Goal: Information Seeking & Learning: Learn about a topic

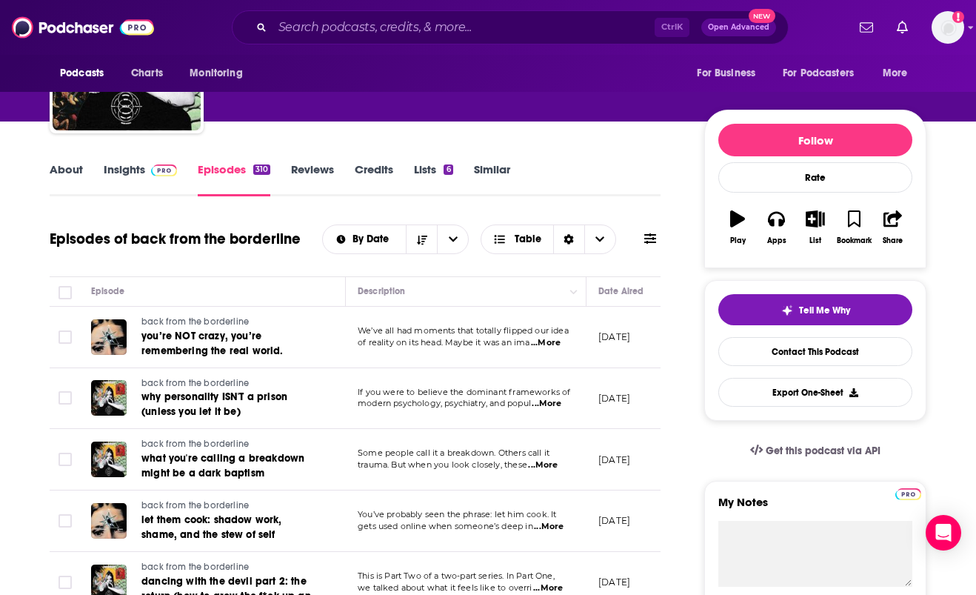
scroll to position [131, 0]
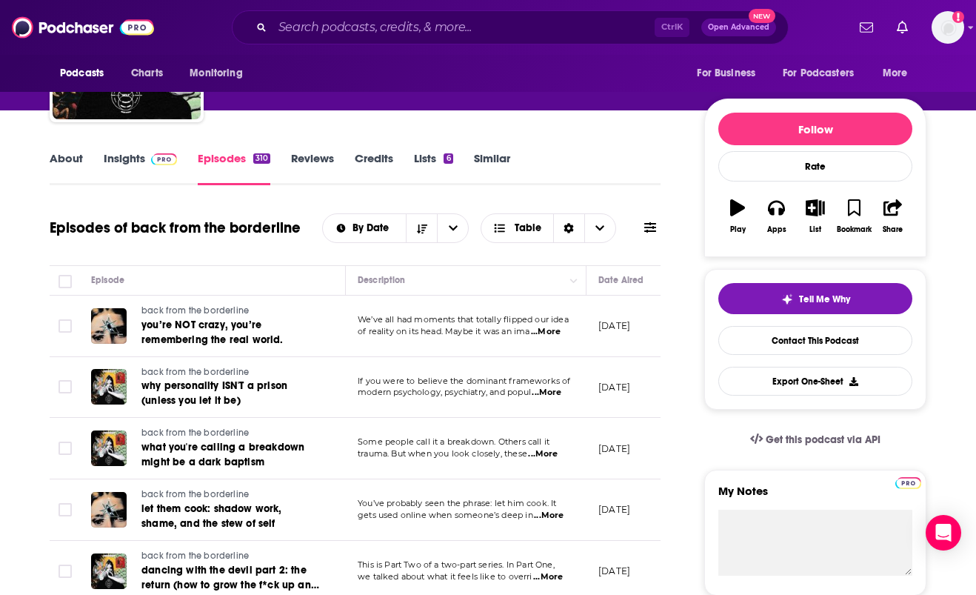
click at [132, 162] on link "Insights" at bounding box center [140, 168] width 73 height 34
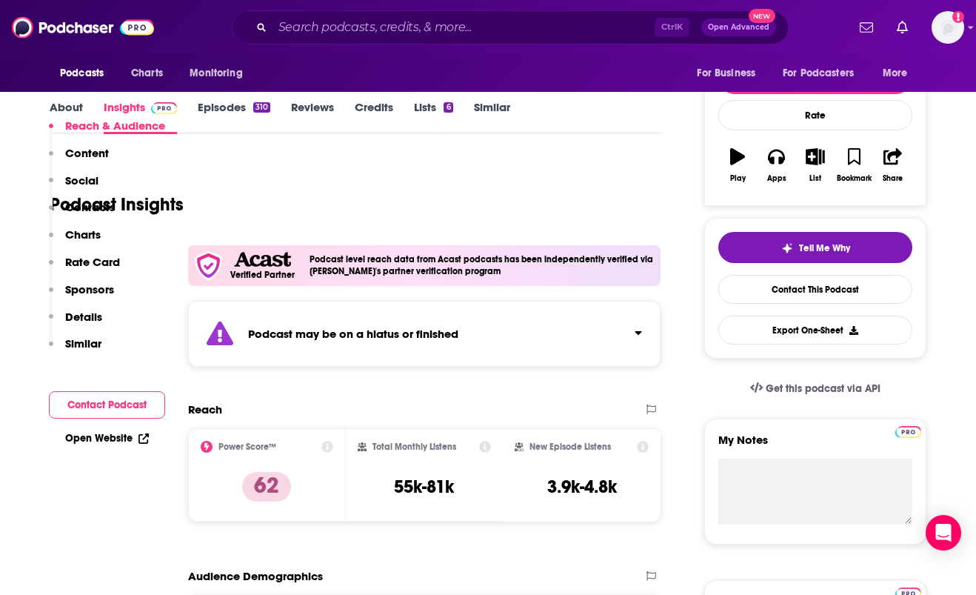
scroll to position [287, 0]
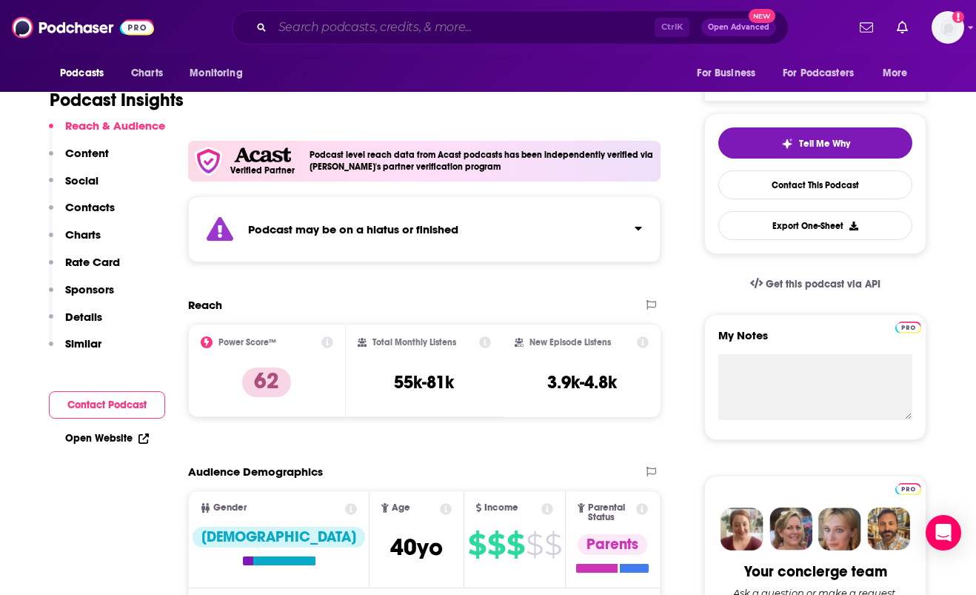
click at [493, 32] on input "Search podcasts, credits, & more..." at bounding box center [464, 28] width 382 height 24
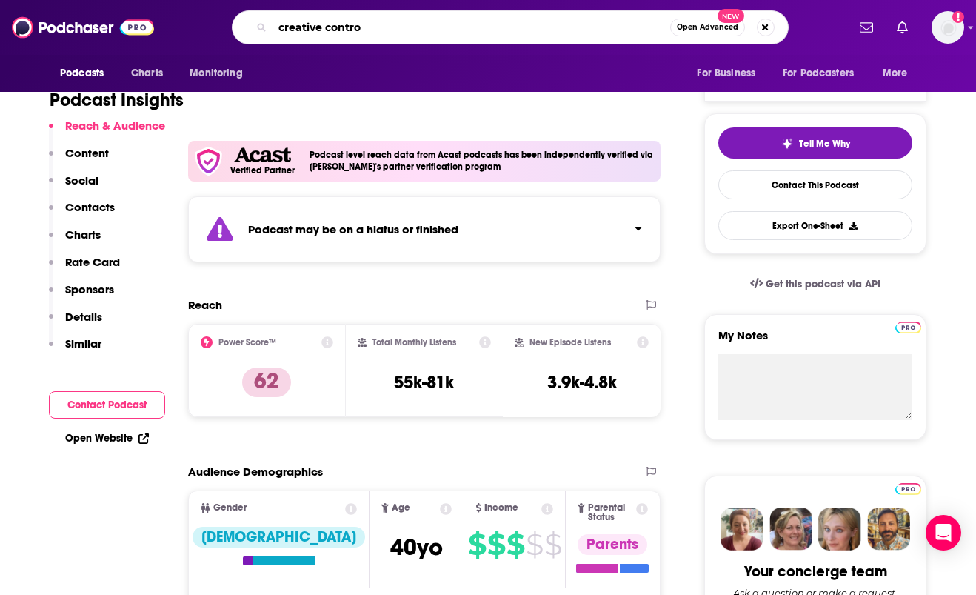
type input "creative control"
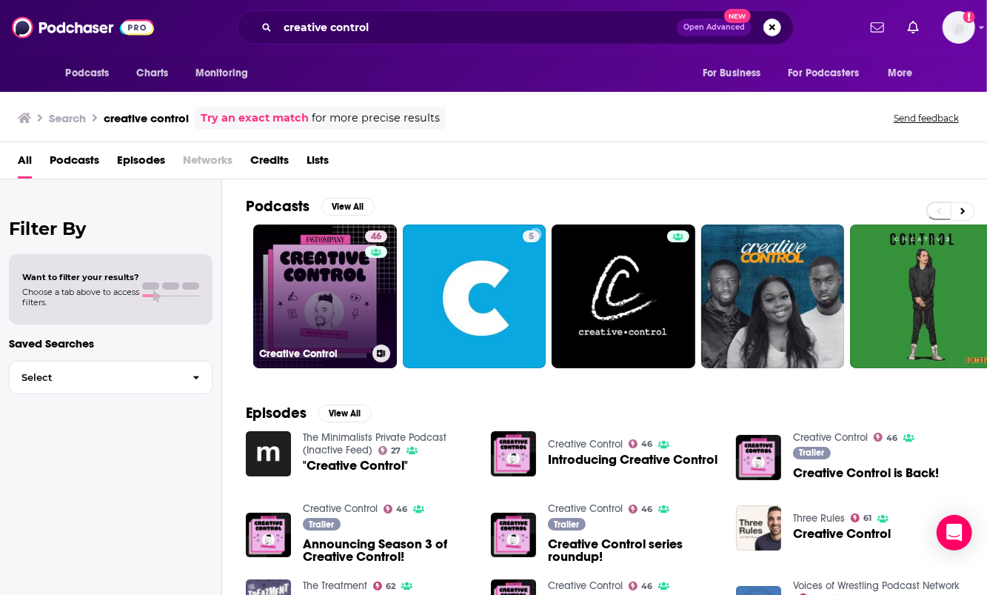
click at [318, 293] on link "46 Creative Control" at bounding box center [325, 296] width 144 height 144
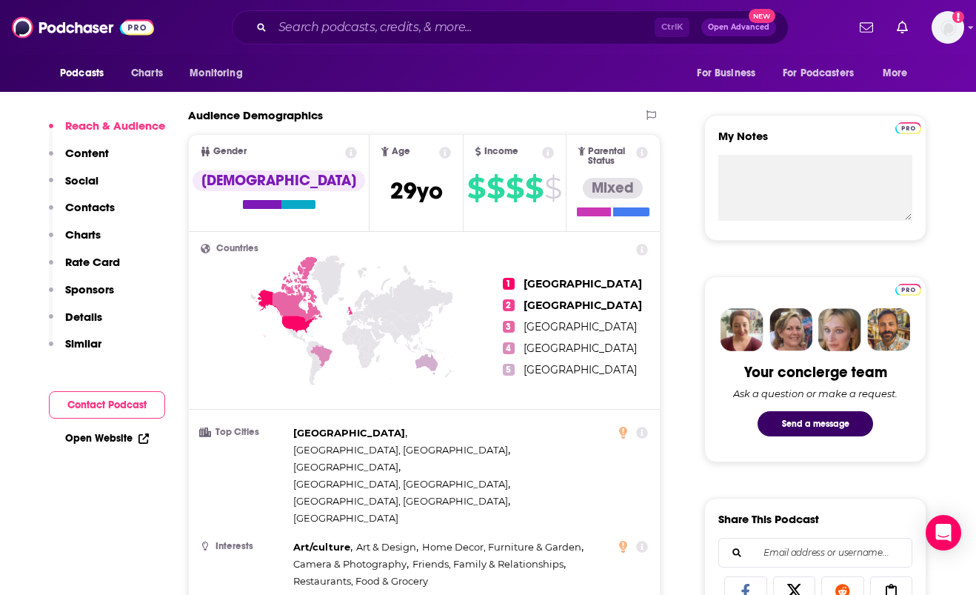
scroll to position [475, 0]
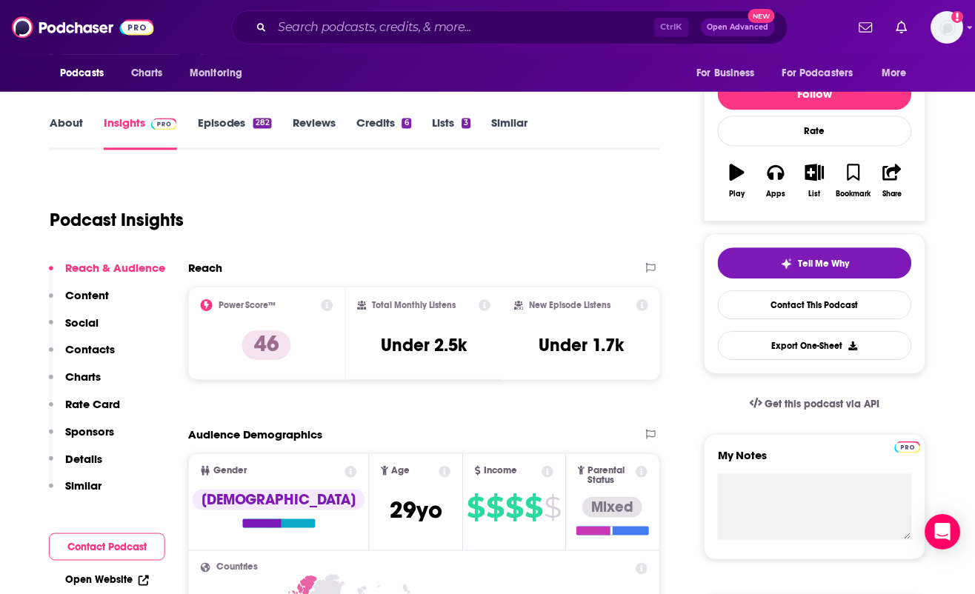
scroll to position [0, 0]
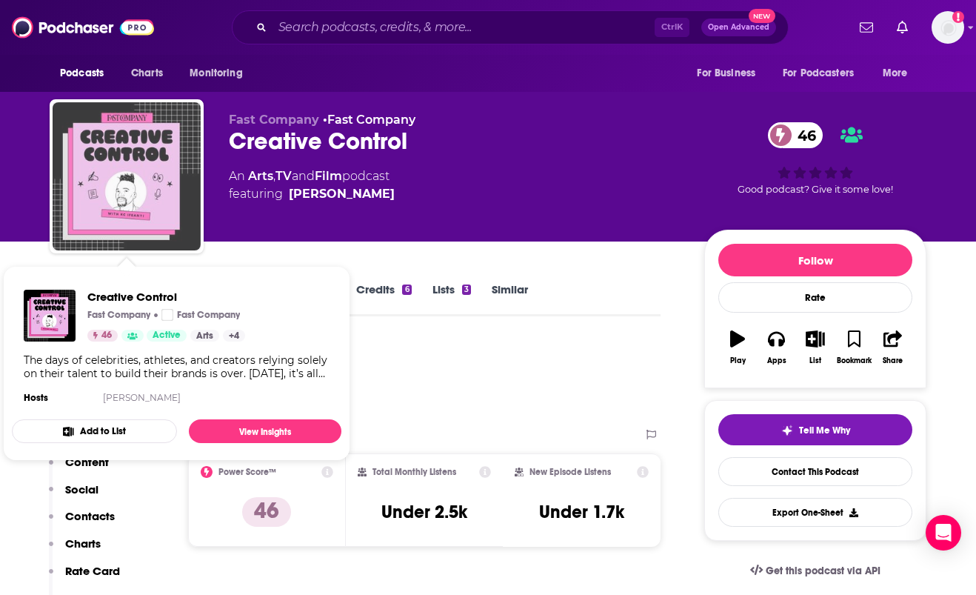
click at [110, 210] on img "Creative Control" at bounding box center [127, 176] width 148 height 148
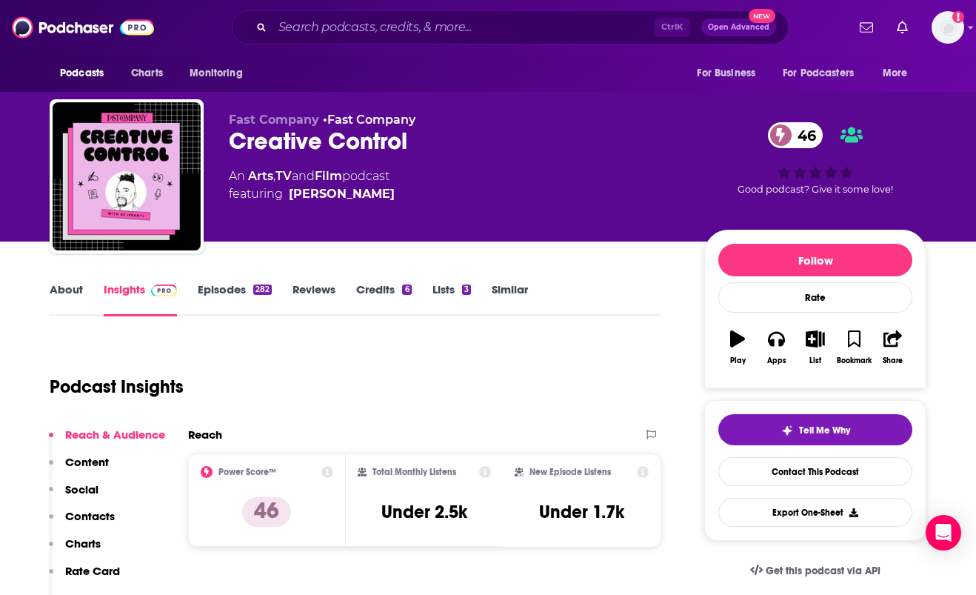
click at [68, 294] on link "About" at bounding box center [66, 299] width 33 height 34
